Goal: Connect with others: Connect with others

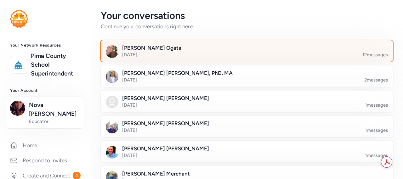
scroll to position [570, 0]
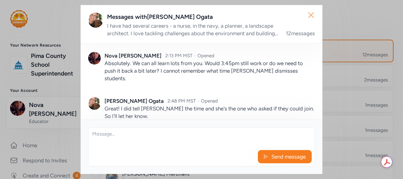
click at [313, 10] on icon "button" at bounding box center [311, 15] width 10 height 10
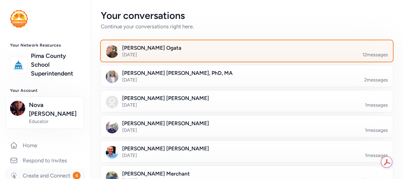
click at [47, 170] on link "Create and Connect 4" at bounding box center [45, 176] width 81 height 14
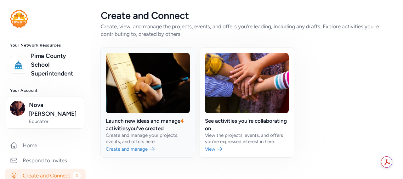
click at [128, 130] on link at bounding box center [148, 103] width 94 height 110
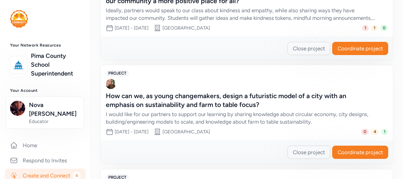
scroll to position [252, 0]
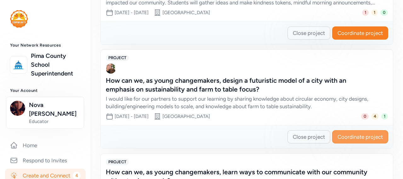
click at [368, 133] on span "Coordinate project" at bounding box center [359, 137] width 45 height 8
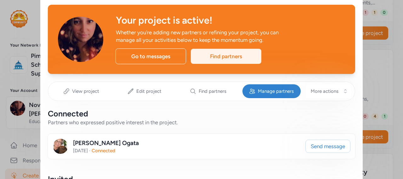
scroll to position [31, 0]
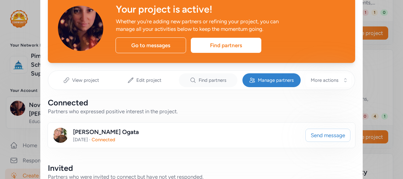
click at [199, 76] on div "Find partners" at bounding box center [208, 80] width 59 height 14
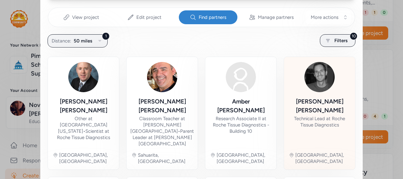
scroll to position [63, 0]
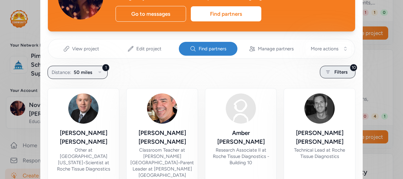
click at [335, 71] on span "Filters" at bounding box center [340, 72] width 13 height 8
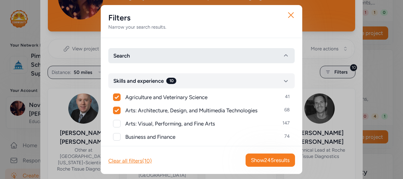
click at [154, 55] on button "Search" at bounding box center [201, 55] width 186 height 15
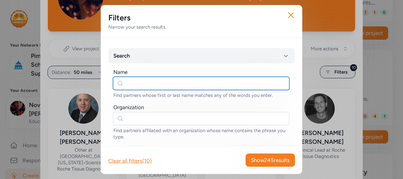
click at [149, 81] on input "text" at bounding box center [201, 83] width 176 height 13
type input "danel"
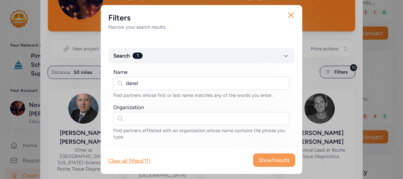
click at [265, 161] on span "Show 1 results" at bounding box center [273, 160] width 31 height 8
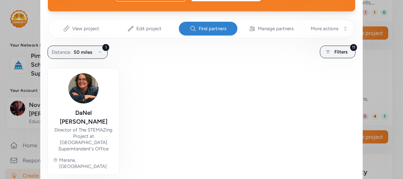
scroll to position [94, 0]
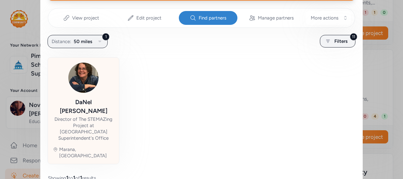
click at [94, 85] on img at bounding box center [83, 78] width 30 height 30
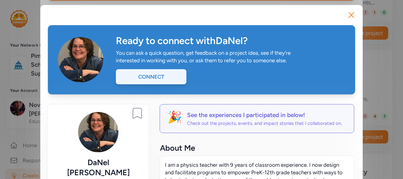
scroll to position [31, 0]
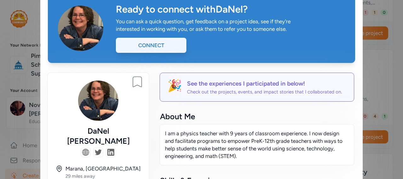
click at [160, 48] on div "Connect" at bounding box center [151, 45] width 70 height 15
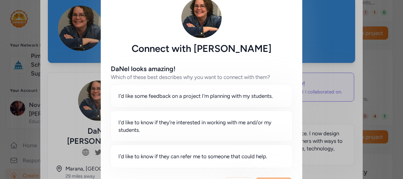
scroll to position [31, 0]
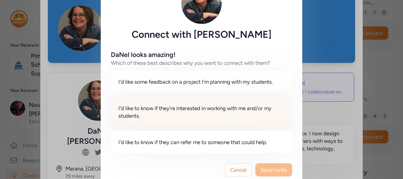
click at [191, 111] on span "I'd like to know if they're interested in working with me and/or my students." at bounding box center [201, 111] width 166 height 15
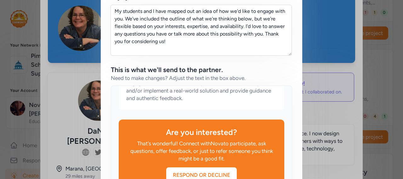
scroll to position [467, 0]
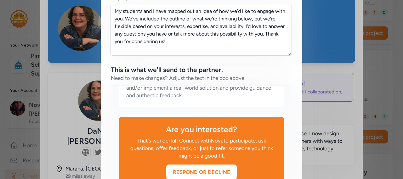
click at [207, 173] on div "Respond or Decline" at bounding box center [201, 172] width 70 height 8
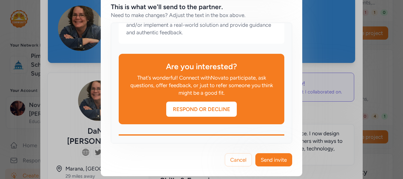
scroll to position [285, 0]
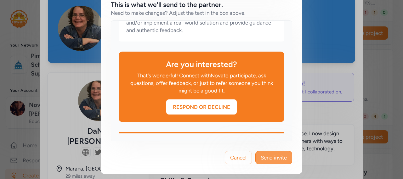
click at [269, 160] on span "Send invite" at bounding box center [274, 158] width 26 height 8
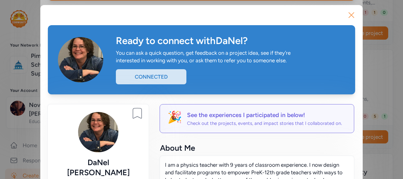
click at [351, 15] on icon "button" at bounding box center [351, 15] width 10 height 10
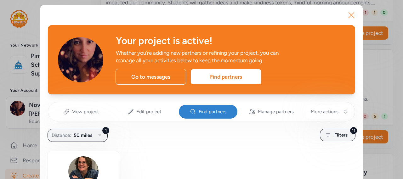
click at [348, 15] on icon "button" at bounding box center [351, 15] width 10 height 10
